Goal: Information Seeking & Learning: Find specific page/section

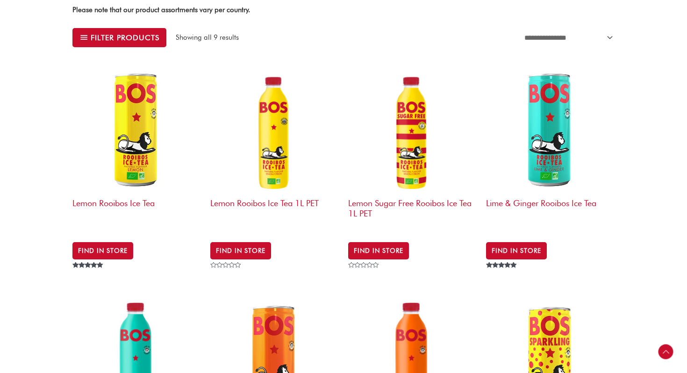
scroll to position [316, 0]
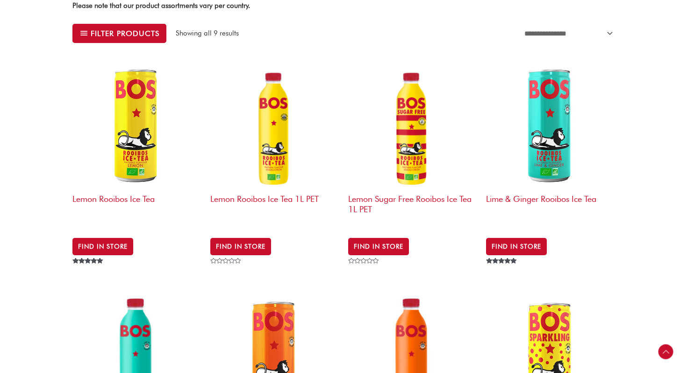
click at [563, 130] on img at bounding box center [550, 125] width 129 height 129
click at [524, 197] on h2 "Lime & Ginger Rooibos Ice Tea" at bounding box center [550, 207] width 129 height 36
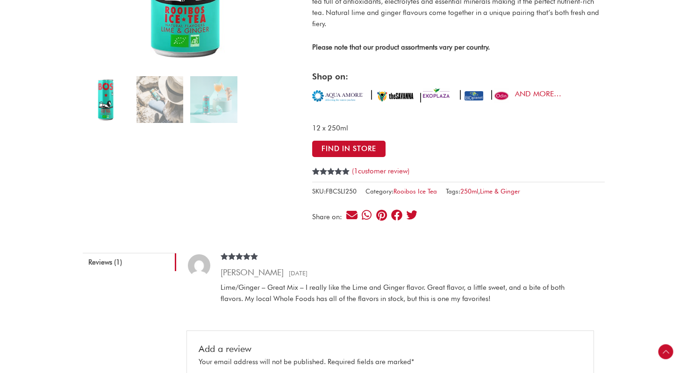
scroll to position [225, 0]
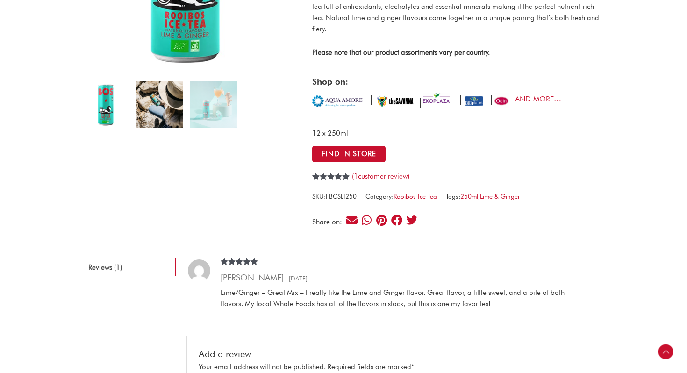
click at [163, 117] on img at bounding box center [160, 104] width 47 height 47
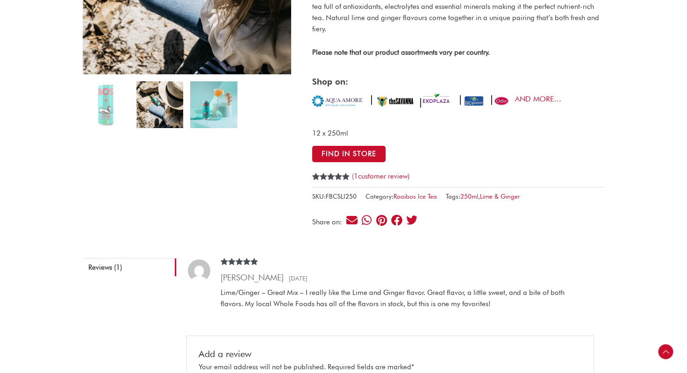
click at [208, 114] on img at bounding box center [213, 104] width 47 height 47
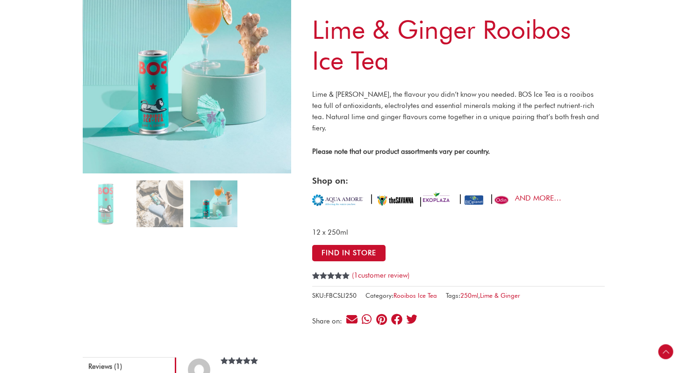
scroll to position [0, 0]
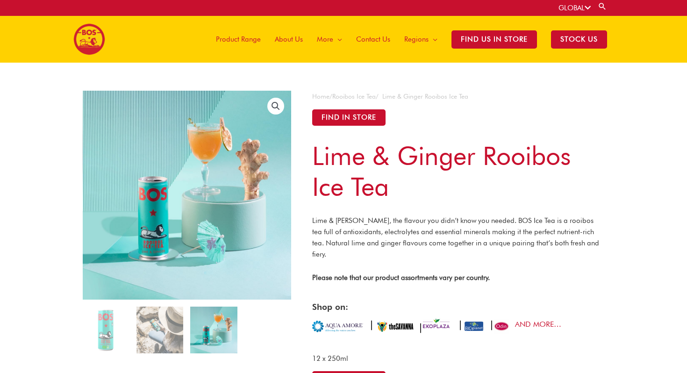
click at [243, 39] on span "Product Range" at bounding box center [238, 39] width 45 height 28
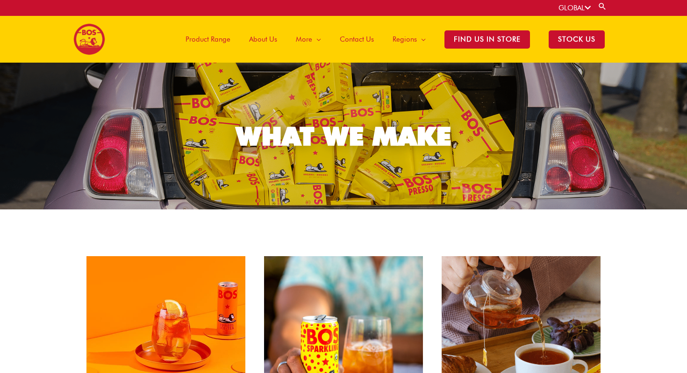
click at [216, 44] on span "Product Range" at bounding box center [208, 39] width 45 height 28
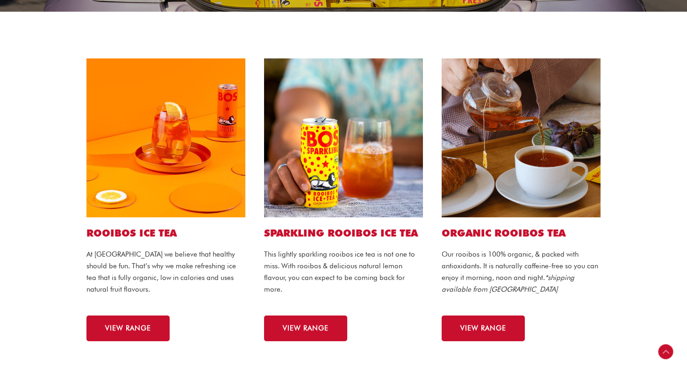
scroll to position [219, 0]
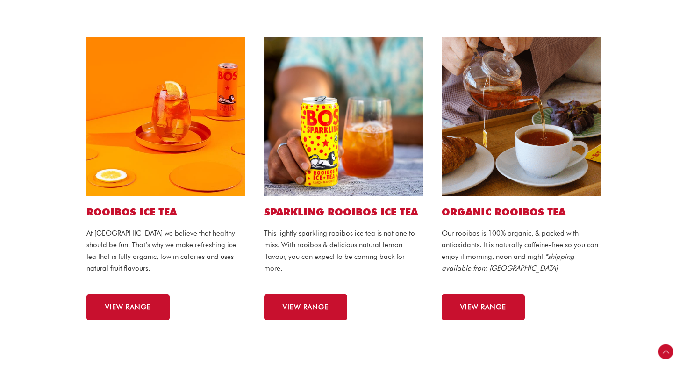
click at [352, 150] on img at bounding box center [343, 116] width 159 height 159
click at [337, 309] on link "VIEW RANGE" at bounding box center [305, 308] width 83 height 26
click at [138, 315] on link "VIEW RANGE" at bounding box center [127, 308] width 83 height 26
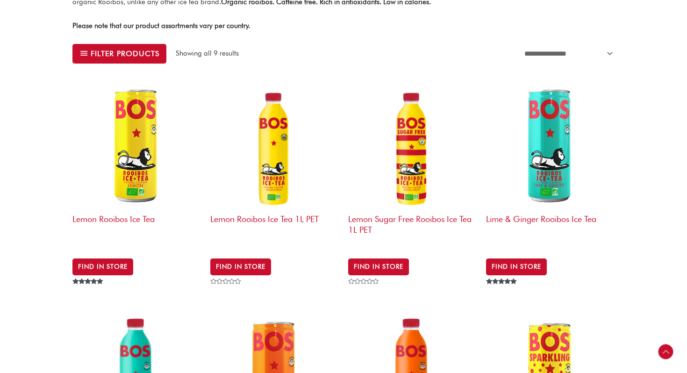
scroll to position [177, 0]
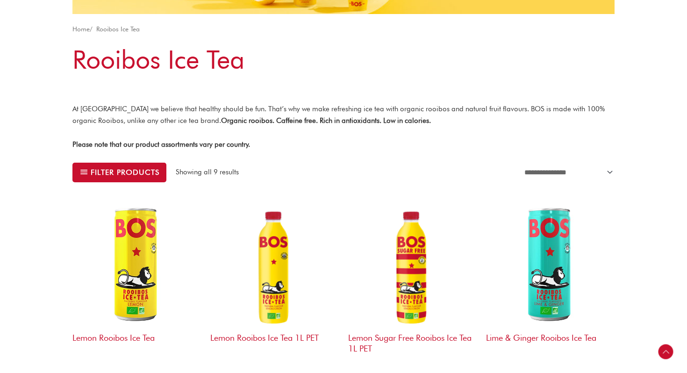
click at [415, 262] on img at bounding box center [412, 264] width 129 height 129
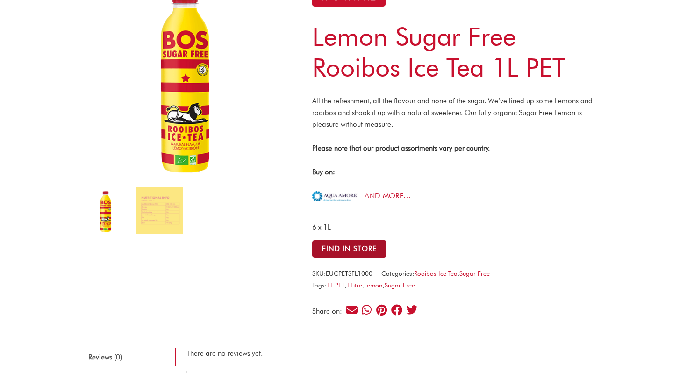
click at [333, 248] on button "Find in Store" at bounding box center [349, 248] width 74 height 17
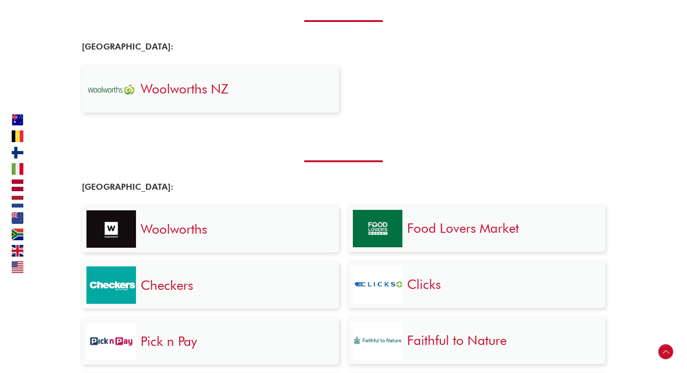
scroll to position [1426, 0]
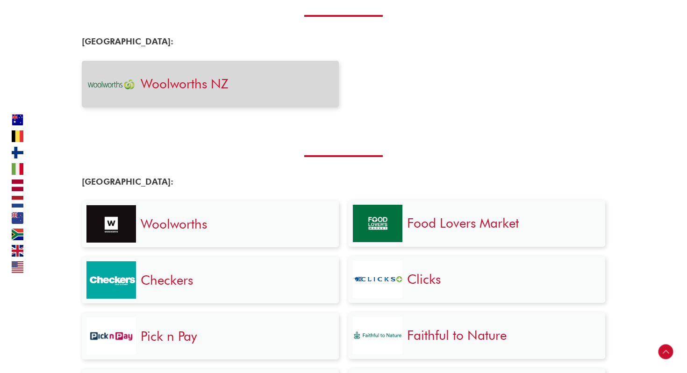
click at [241, 80] on h3 "Woolworths NZ" at bounding box center [235, 83] width 189 height 17
click at [190, 79] on link "Woolworths NZ" at bounding box center [185, 84] width 88 height 16
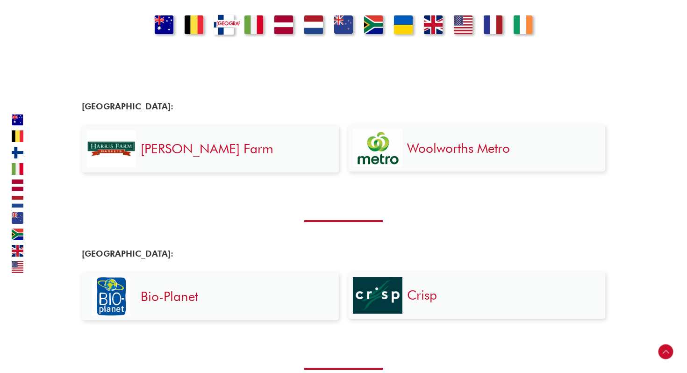
scroll to position [0, 0]
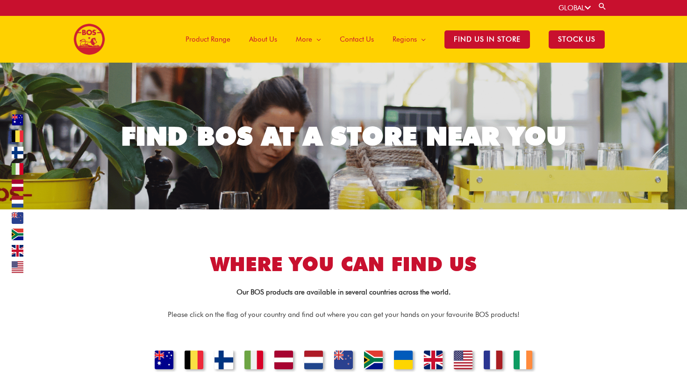
click at [217, 40] on span "Product Range" at bounding box center [208, 39] width 45 height 28
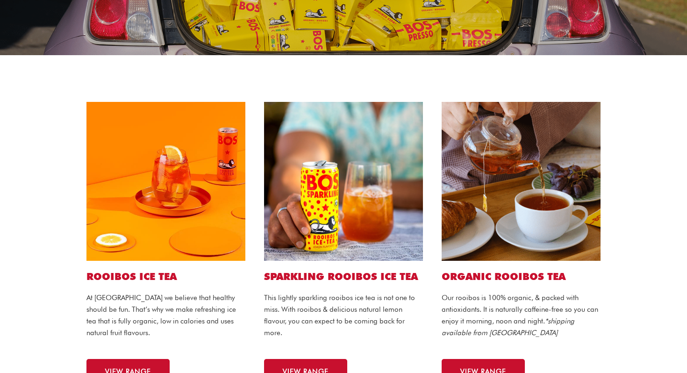
scroll to position [226, 0]
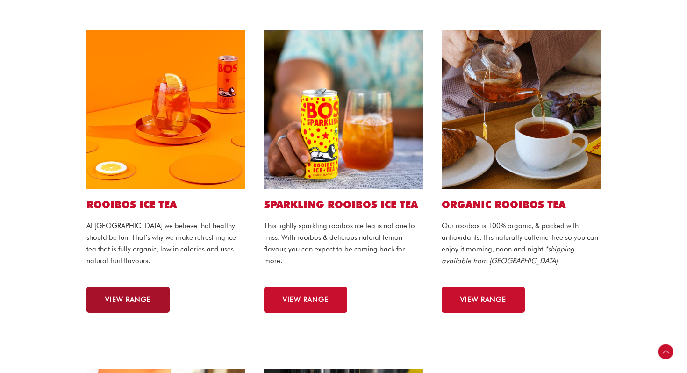
click at [121, 299] on span "VIEW RANGE" at bounding box center [128, 299] width 46 height 7
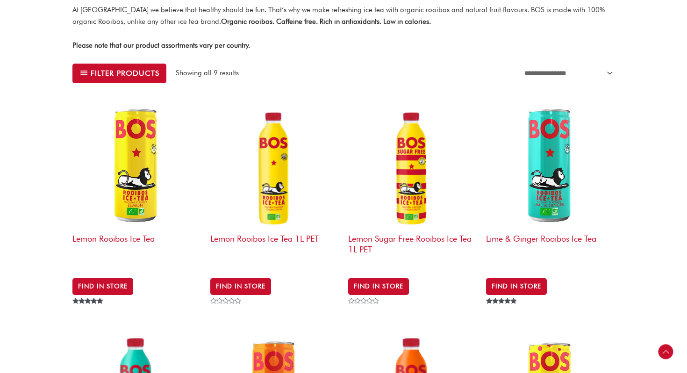
scroll to position [368, 0]
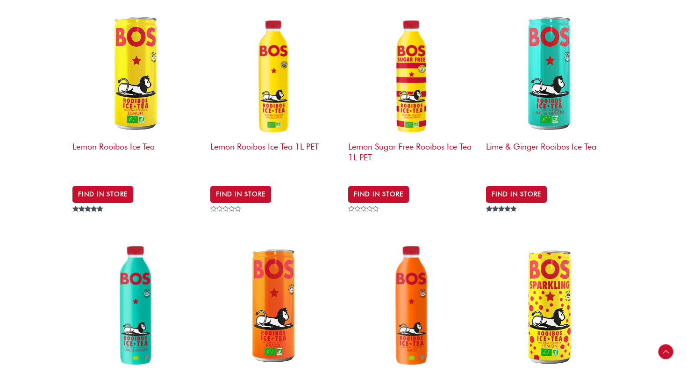
click at [414, 144] on h2 "Lemon Sugar Free Rooibos Ice Tea 1L PET" at bounding box center [412, 155] width 129 height 36
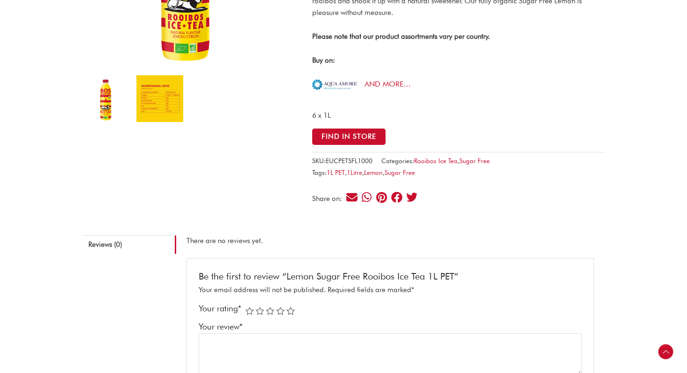
click at [149, 103] on img at bounding box center [160, 98] width 47 height 47
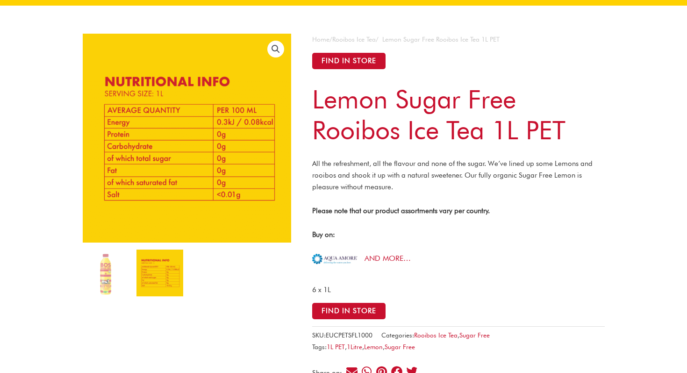
scroll to position [50, 0]
